Goal: Information Seeking & Learning: Obtain resource

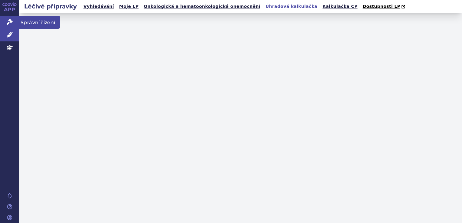
click at [12, 24] on icon at bounding box center [10, 22] width 6 height 6
click at [10, 23] on icon at bounding box center [10, 22] width 6 height 6
click at [10, 22] on icon at bounding box center [10, 22] width 6 height 6
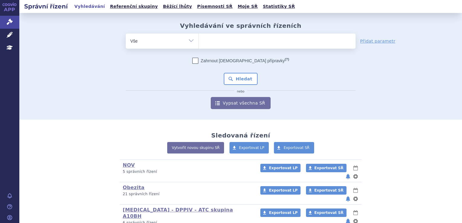
click at [218, 42] on ul at bounding box center [277, 40] width 157 height 13
click at [199, 42] on select at bounding box center [198, 40] width 0 height 15
type input "ja"
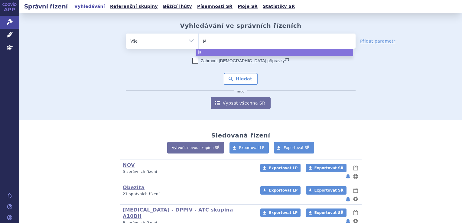
click at [218, 42] on ul "ja" at bounding box center [277, 40] width 157 height 13
click at [199, 42] on select "ja" at bounding box center [198, 40] width 0 height 15
select select "ja"
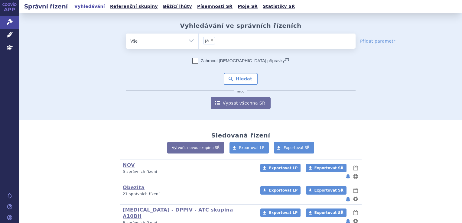
click at [218, 42] on ul "× ja" at bounding box center [277, 40] width 157 height 13
click at [199, 42] on select "ja" at bounding box center [198, 40] width 0 height 15
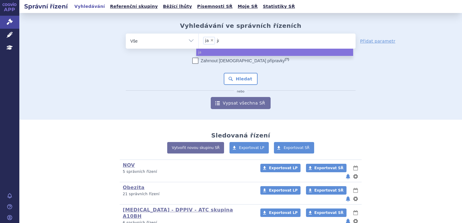
type input "j"
select select
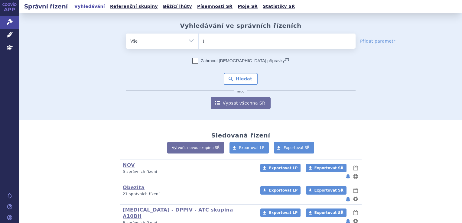
type input "ja"
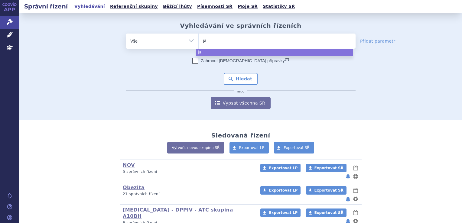
type input "jar"
type input "jardi"
type input "jardia"
type input "jardianc"
type input "jardiance"
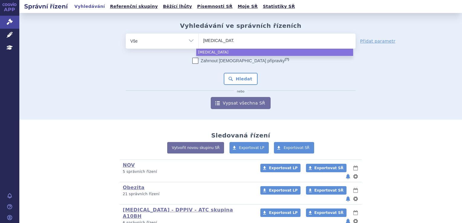
select select "jardiance"
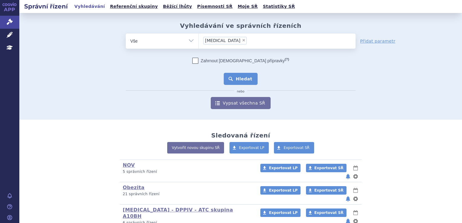
click at [244, 80] on button "Hledat" at bounding box center [241, 79] width 34 height 12
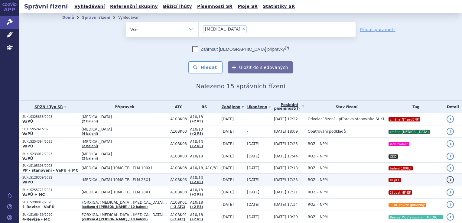
click at [132, 180] on span "JARDIANCE 10MG TBL FLM 28X1" at bounding box center [125, 180] width 86 height 4
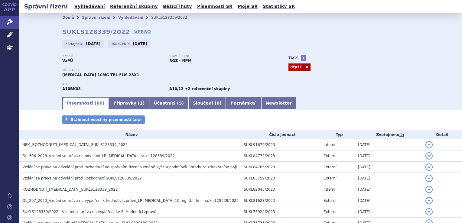
click at [45, 92] on div "Domů Správní řízení Vyhledávání SUKLS128339/2022 SUKLS128339/2022 VERSO [GEOGRA…" at bounding box center [240, 54] width 443 height 83
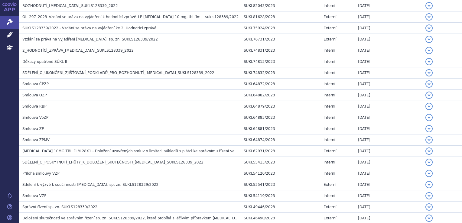
scroll to position [195, 0]
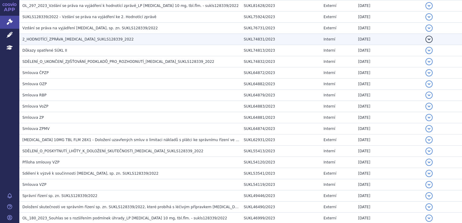
click at [64, 41] on span "2_HODNOTÍCÍ_ZPRÁVA_[MEDICAL_DATA]_SUKLS128339_2022" at bounding box center [77, 39] width 111 height 4
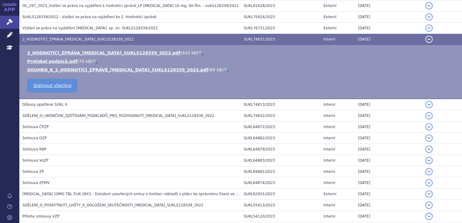
click at [55, 72] on li "SOUHRN_K_2_HODNOTÍCÍ_ZPRÁVĚ_[MEDICAL_DATA]_SUKLS128339_2022.pdf ( 89 kB ) 🔍" at bounding box center [241, 70] width 429 height 6
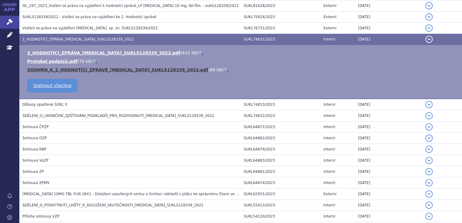
click at [55, 71] on link "SOUHRN_K_2_HODNOTÍCÍ_ZPRÁVĚ_[MEDICAL_DATA]_SUKLS128339_2022.pdf" at bounding box center [117, 69] width 181 height 5
click at [104, 68] on link "SOUHRN_K_2_HODNOTÍCÍ_ZPRÁVĚ_[MEDICAL_DATA]_SUKLS128339_2022.pdf" at bounding box center [117, 69] width 181 height 5
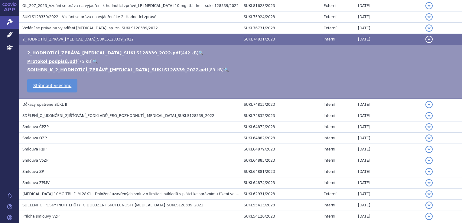
click at [234, 62] on li "Protokol podpisů.pdf ( 75 kB ) 🔍" at bounding box center [241, 61] width 429 height 6
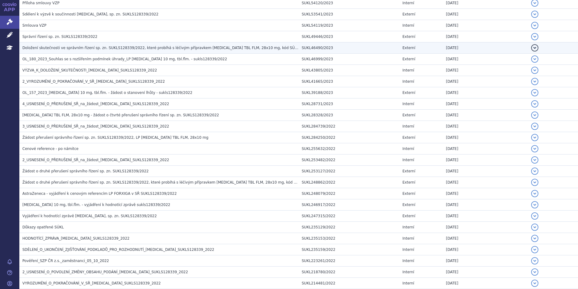
scroll to position [437, 0]
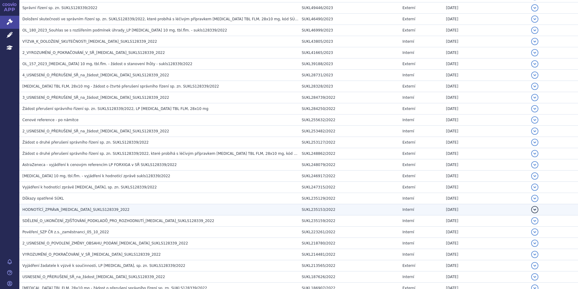
click at [83, 211] on span "HODNOTÍCÍ_ZPRÁVA_[MEDICAL_DATA]_SUKLS128339_2022" at bounding box center [75, 209] width 107 height 4
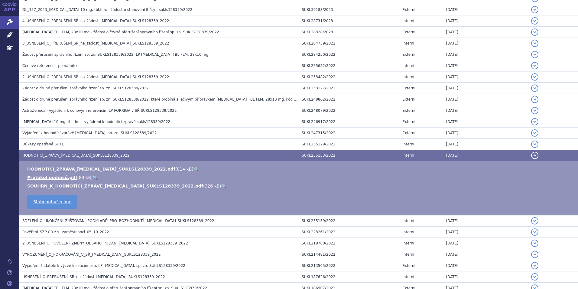
scroll to position [383, 0]
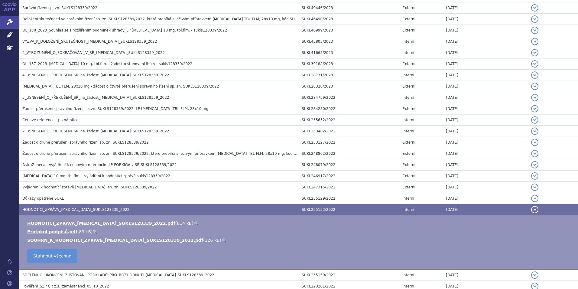
click at [81, 219] on td "HODNOTÍCÍ_ZPRÁVA_[MEDICAL_DATA]_SUKLS128339_2022.pdf ( 814 kB ) 🔍 Protokol podp…" at bounding box center [298, 242] width 559 height 54
click at [81, 222] on link "HODNOTÍCÍ_ZPRÁVA_[MEDICAL_DATA]_SUKLS128339_2022.pdf" at bounding box center [101, 223] width 148 height 5
click at [104, 223] on link "HODNOTÍCÍ_ZPRÁVA_[MEDICAL_DATA]_SUKLS128339_2022.pdf" at bounding box center [101, 223] width 148 height 5
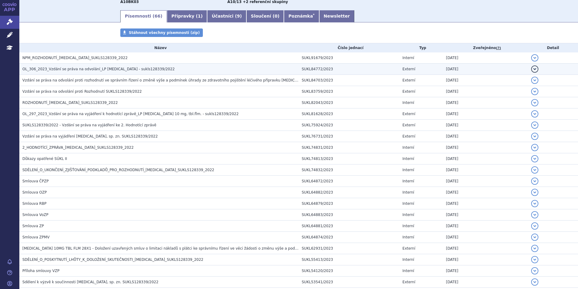
scroll to position [81, 0]
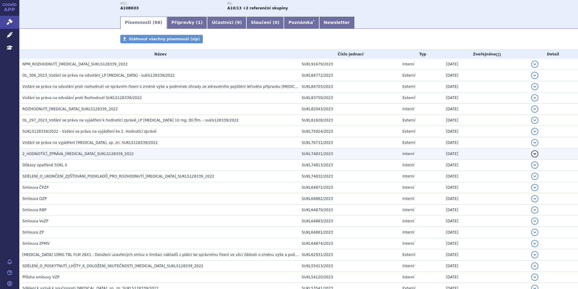
click at [50, 155] on span "2_HODNOTÍCÍ_ZPRÁVA_[MEDICAL_DATA]_SUKLS128339_2022" at bounding box center [77, 154] width 111 height 4
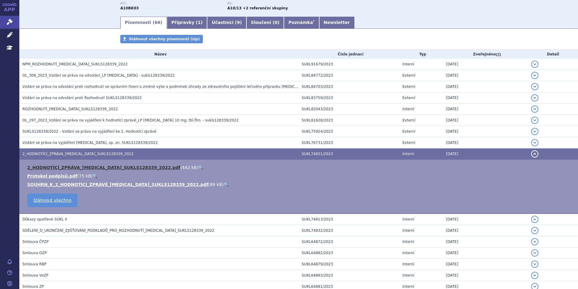
click at [60, 167] on link "2_HODNOTÍCÍ_ZPRÁVA_[MEDICAL_DATA]_SUKLS128339_2022.pdf" at bounding box center [103, 167] width 153 height 5
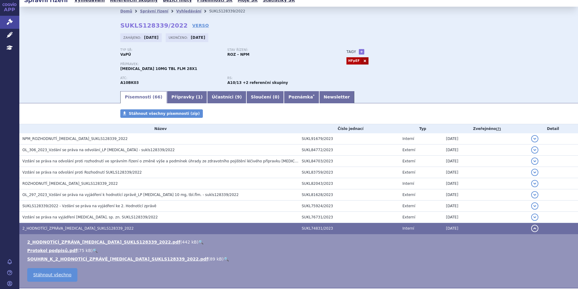
scroll to position [0, 0]
